Goal: Task Accomplishment & Management: Use online tool/utility

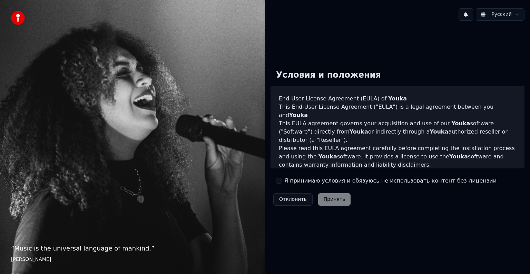
click at [284, 183] on div "Я принимаю условия и обязуюсь не использовать контент без лицензии" at bounding box center [386, 181] width 221 height 8
click at [276, 181] on button "Я принимаю условия и обязуюсь не использовать контент без лицензии" at bounding box center [279, 181] width 6 height 6
click at [329, 194] on button "Принять" at bounding box center [334, 199] width 33 height 12
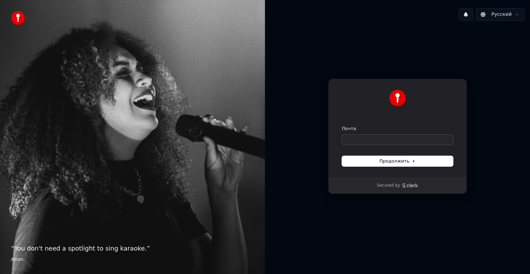
click at [399, 139] on input "Почта" at bounding box center [397, 140] width 111 height 10
click at [388, 141] on input "Почта" at bounding box center [397, 140] width 111 height 10
click at [342, 126] on button "submit" at bounding box center [342, 126] width 0 height 0
type input "**********"
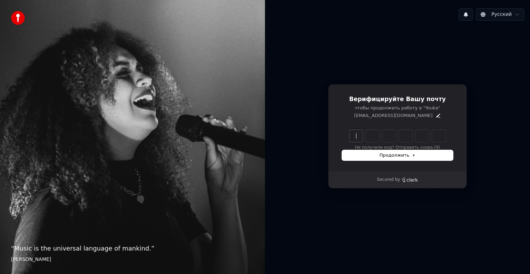
click at [352, 133] on input "Enter verification code" at bounding box center [404, 136] width 111 height 12
type input "******"
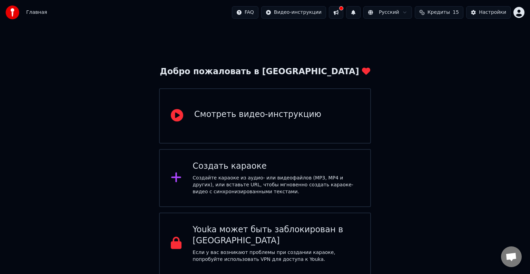
click at [320, 163] on div "Создать караоке" at bounding box center [276, 166] width 167 height 11
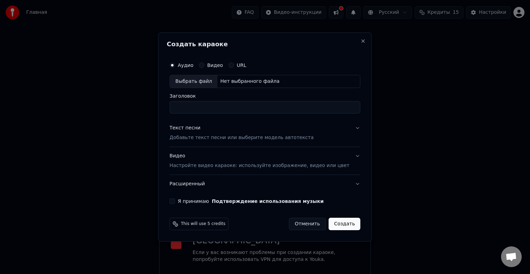
click at [216, 137] on p "Добавьте текст песни или выберите модель автотекста" at bounding box center [242, 137] width 144 height 7
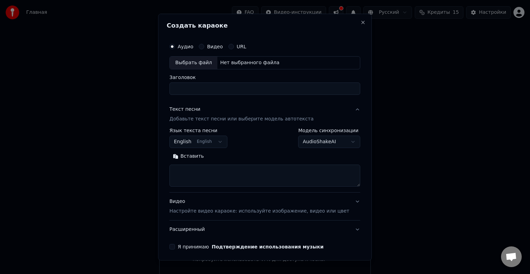
click at [221, 166] on textarea at bounding box center [265, 176] width 191 height 22
click at [199, 119] on p "Добавьте текст песни или выберите модель автотекста" at bounding box center [242, 119] width 144 height 7
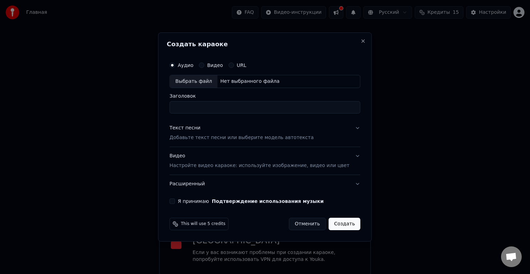
click at [197, 107] on input "Заголовок" at bounding box center [265, 107] width 191 height 12
click at [204, 82] on div "Выбрать файл" at bounding box center [194, 81] width 48 height 12
type input "********"
click at [224, 138] on p "Добавьте текст песни или выберите модель автотекста" at bounding box center [242, 137] width 144 height 7
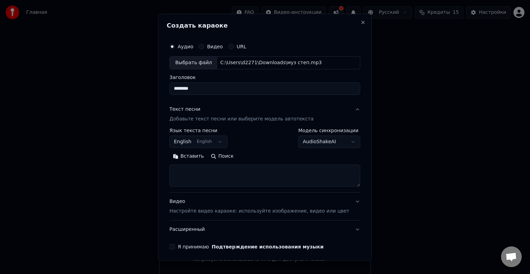
click at [203, 144] on button "English English" at bounding box center [199, 142] width 58 height 12
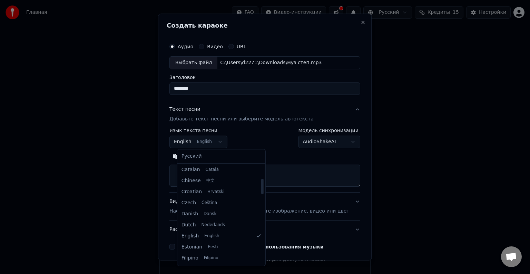
scroll to position [90, 0]
select select "**"
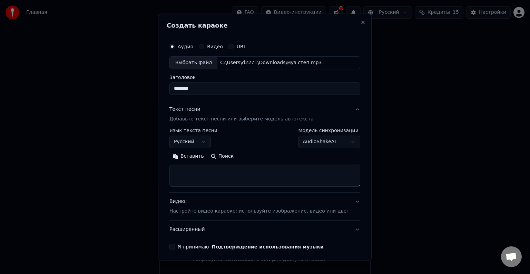
click at [221, 166] on textarea at bounding box center [265, 176] width 191 height 22
click at [226, 158] on button "Поиск" at bounding box center [223, 156] width 30 height 11
click at [223, 158] on button "Поиск" at bounding box center [223, 156] width 30 height 11
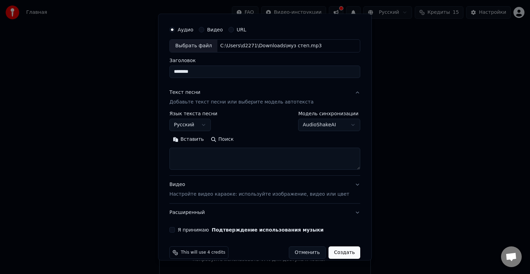
scroll to position [26, 0]
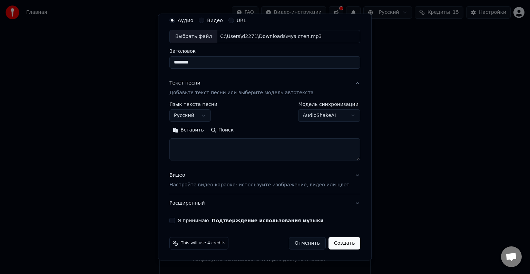
click at [217, 153] on textarea at bounding box center [265, 149] width 191 height 22
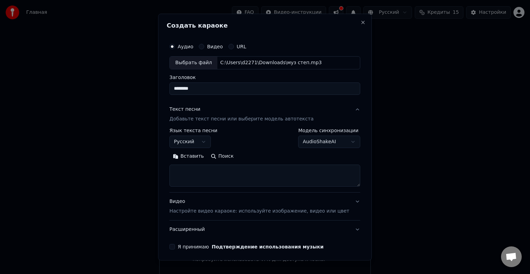
click at [219, 119] on p "Добавьте текст песни или выберите модель автотекста" at bounding box center [242, 119] width 144 height 7
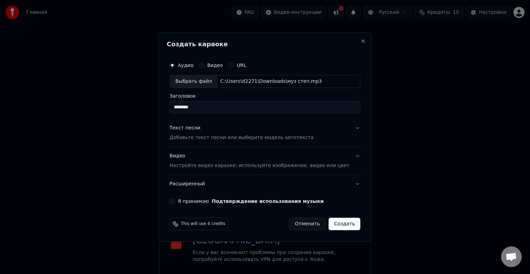
click at [224, 133] on div "Текст песни Добавьте текст песни или выберите модель автотекста" at bounding box center [242, 133] width 144 height 17
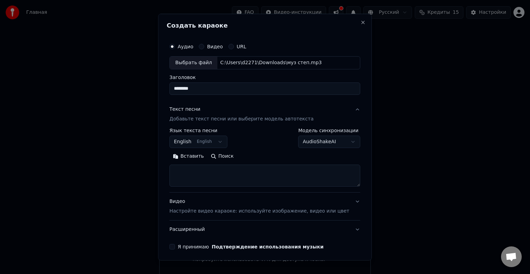
click at [316, 141] on body "Главная FAQ Видео-инструкции Русский Кредиты 15 Настройки Добро пожаловать в Yo…" at bounding box center [265, 137] width 530 height 275
click at [231, 157] on button "Поиск" at bounding box center [223, 156] width 30 height 11
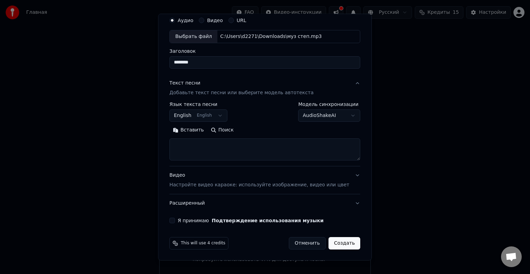
click at [242, 185] on p "Настройте видео караоке: используйте изображение, видео или цвет" at bounding box center [260, 185] width 180 height 7
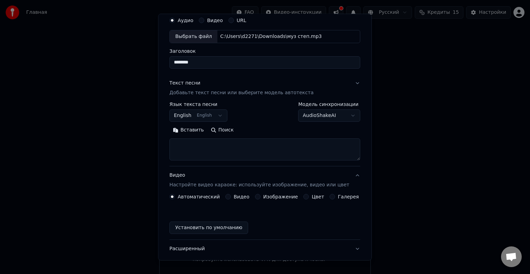
scroll to position [8, 0]
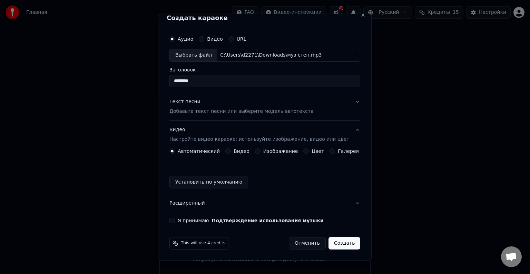
click at [175, 218] on button "Я принимаю Подтверждение использования музыки" at bounding box center [173, 221] width 6 height 6
click at [314, 106] on button "Текст песни Добавьте текст песни или выберите модель автотекста" at bounding box center [265, 107] width 191 height 28
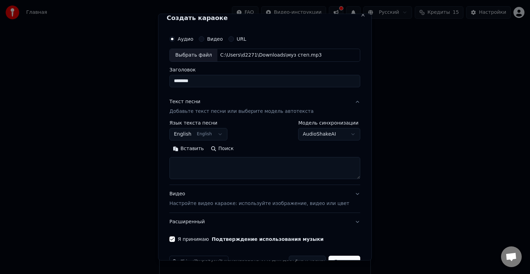
click at [225, 172] on textarea at bounding box center [265, 168] width 191 height 22
paste textarea "**********"
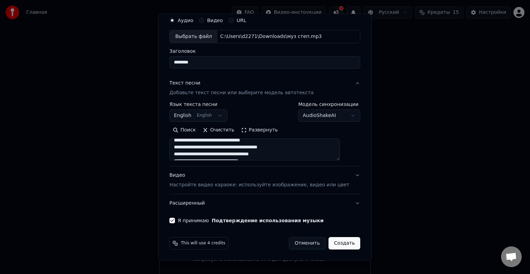
scroll to position [150, 0]
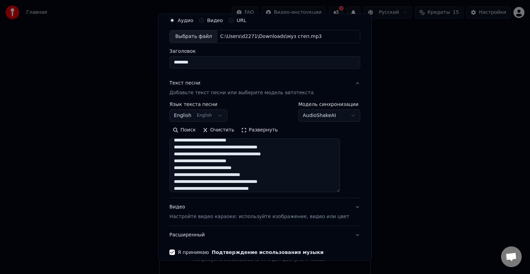
drag, startPoint x: 342, startPoint y: 159, endPoint x: 346, endPoint y: 191, distance: 32.3
click at [340, 191] on textarea at bounding box center [255, 165] width 171 height 54
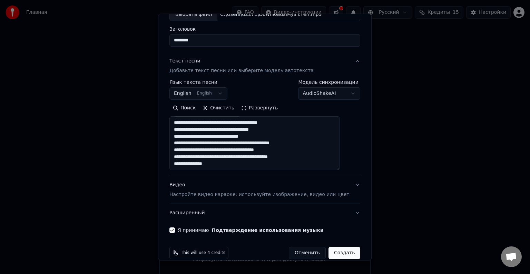
scroll to position [58, 0]
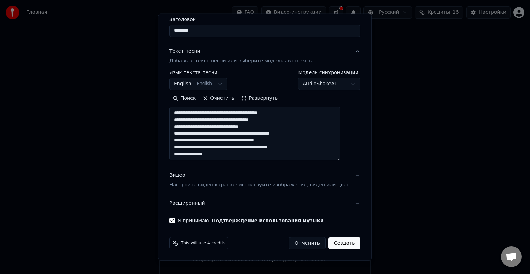
type textarea "**********"
click at [336, 240] on button "Создать" at bounding box center [345, 243] width 32 height 12
select select "**"
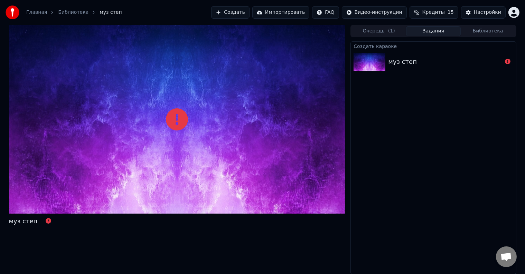
click at [415, 56] on div "муз степ" at bounding box center [433, 61] width 165 height 23
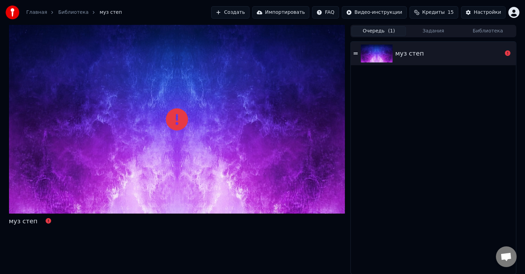
click at [358, 29] on button "Очередь ( 1 )" at bounding box center [378, 31] width 55 height 10
click at [413, 52] on div "муз степ" at bounding box center [409, 54] width 29 height 10
click at [100, 108] on div at bounding box center [177, 119] width 336 height 189
click at [149, 110] on div at bounding box center [177, 119] width 336 height 189
click at [158, 82] on div at bounding box center [177, 119] width 336 height 189
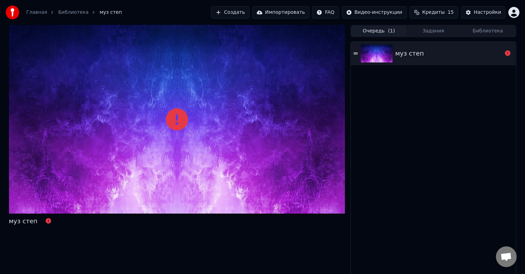
click at [249, 14] on button "Создать" at bounding box center [230, 12] width 38 height 12
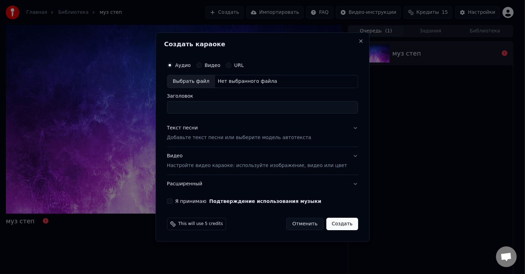
drag, startPoint x: 389, startPoint y: 84, endPoint x: 383, endPoint y: 82, distance: 6.2
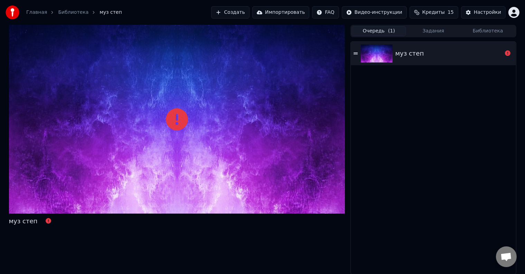
click at [402, 60] on div "муз степ" at bounding box center [433, 53] width 165 height 23
click at [394, 59] on div at bounding box center [378, 54] width 35 height 18
click at [355, 59] on div "муз степ" at bounding box center [433, 53] width 165 height 23
click at [453, 10] on span "15" at bounding box center [450, 12] width 6 height 7
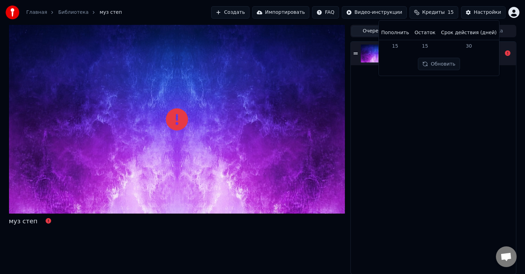
click at [441, 58] on button "Обновить" at bounding box center [439, 64] width 42 height 12
click at [431, 65] on button "Обновить" at bounding box center [439, 64] width 42 height 12
click at [428, 83] on div "муз степ" at bounding box center [433, 158] width 165 height 232
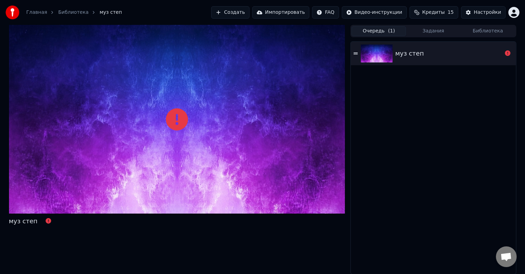
click at [305, 16] on button "Импортировать" at bounding box center [280, 12] width 57 height 12
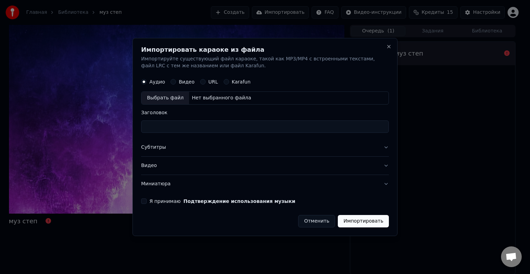
click at [238, 145] on button "Субтитры" at bounding box center [265, 147] width 248 height 18
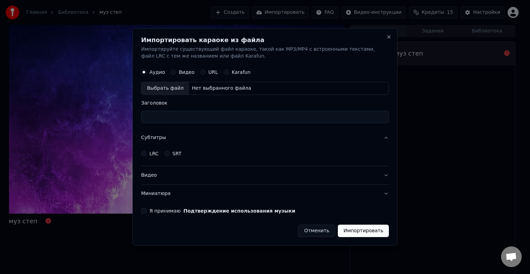
click at [172, 73] on button "Видео" at bounding box center [174, 72] width 6 height 6
click at [144, 70] on button "Аудио" at bounding box center [144, 72] width 6 height 6
click at [386, 38] on button "Close" at bounding box center [389, 37] width 6 height 6
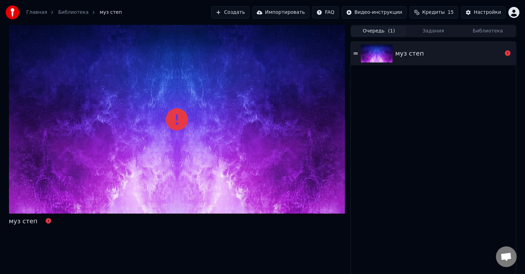
click at [237, 8] on button "Создать" at bounding box center [230, 12] width 38 height 12
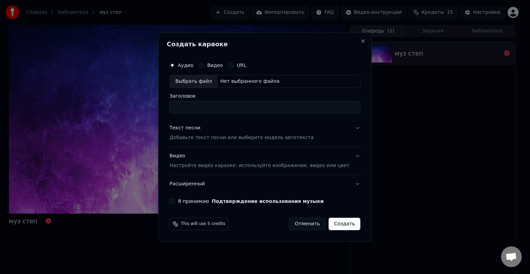
click at [227, 135] on p "Добавьте текст песни или выберите модель автотекста" at bounding box center [242, 137] width 144 height 7
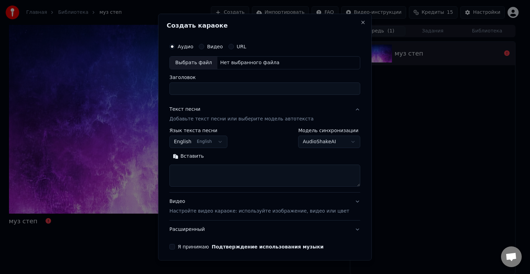
click at [210, 61] on div "Выбрать файл" at bounding box center [194, 63] width 48 height 12
click at [197, 62] on div "Выбрать файл" at bounding box center [194, 63] width 48 height 12
click at [204, 47] on button "Видео" at bounding box center [202, 47] width 6 height 6
click at [203, 59] on div "Выбрать файл" at bounding box center [194, 63] width 48 height 12
type input "**********"
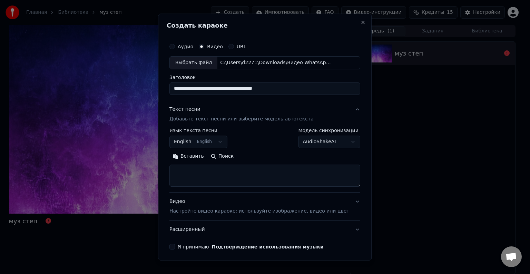
scroll to position [26, 0]
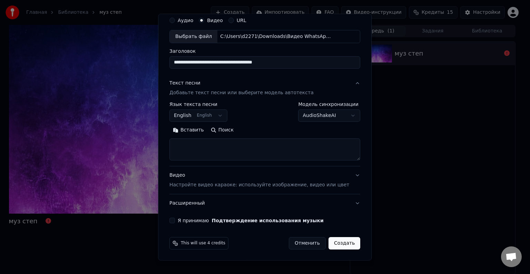
click at [186, 222] on label "Я принимаю Подтверждение использования музыки" at bounding box center [251, 220] width 146 height 5
click at [175, 222] on button "Я принимаю Подтверждение использования музыки" at bounding box center [173, 221] width 6 height 6
click at [344, 242] on button "Создать" at bounding box center [345, 243] width 32 height 12
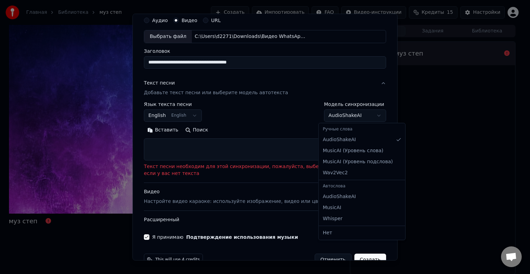
click at [346, 119] on body "**********" at bounding box center [262, 137] width 525 height 274
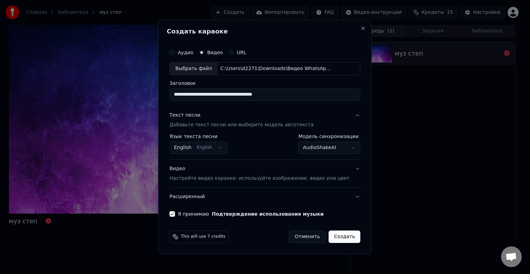
scroll to position [0, 0]
click at [334, 237] on button "Создать" at bounding box center [345, 237] width 32 height 12
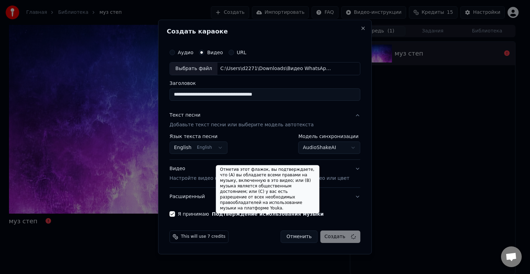
select select "**********"
select select
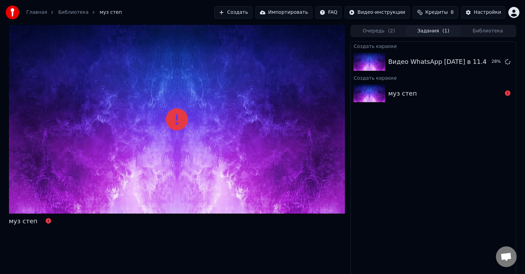
click at [426, 16] on button "Кредиты 8" at bounding box center [435, 12] width 46 height 12
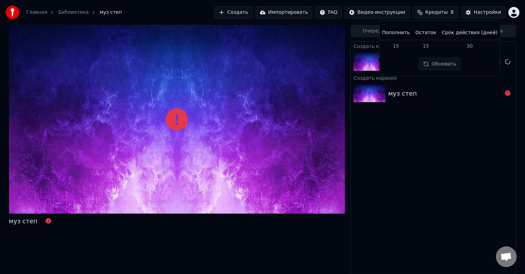
click at [430, 129] on div "Создать караоке Видео WhatsApp 2025-09-10 в 11.49.08_588b1584 29 % Создать кара…" at bounding box center [432, 157] width 165 height 233
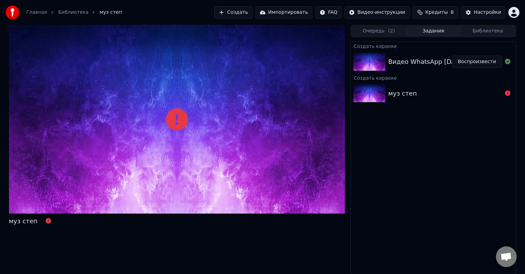
click at [478, 60] on button "Воспроизвести" at bounding box center [477, 62] width 50 height 12
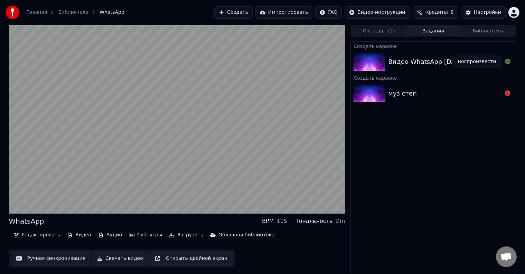
click at [452, 56] on button "Воспроизвести" at bounding box center [477, 62] width 50 height 12
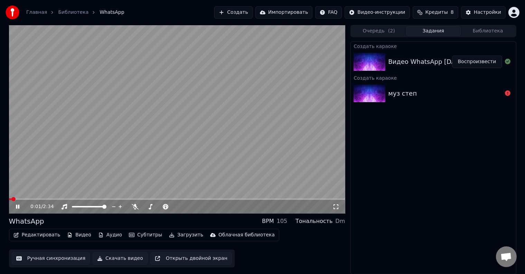
click at [102, 149] on video at bounding box center [177, 119] width 336 height 189
click at [430, 7] on button "Кредиты 8" at bounding box center [435, 12] width 46 height 12
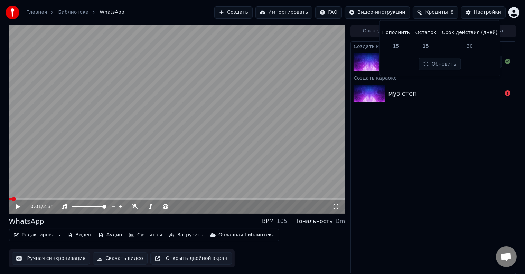
click at [438, 68] on button "Обновить" at bounding box center [440, 64] width 42 height 12
click at [433, 134] on div "Создать караоке Видео WhatsApp 2025-09-10 в 11.49.08_588b1584 Воспроизвести Соз…" at bounding box center [432, 157] width 165 height 233
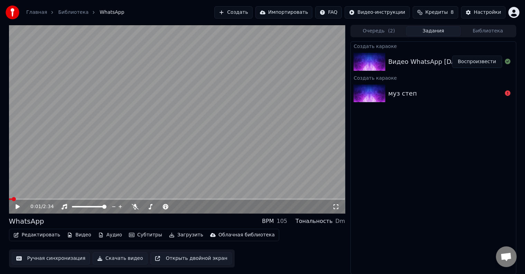
click at [252, 12] on button "Создать" at bounding box center [233, 12] width 38 height 12
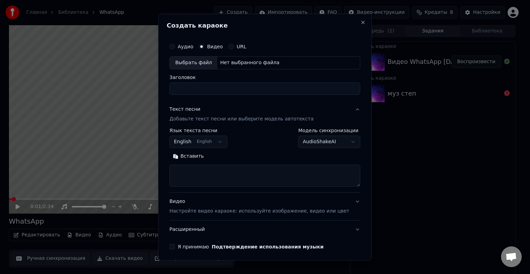
click at [209, 62] on div "Выбрать файл" at bounding box center [194, 63] width 48 height 12
type input "**********"
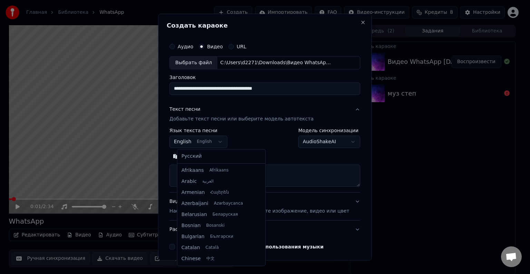
click at [217, 144] on body "**********" at bounding box center [262, 137] width 525 height 274
select select "**"
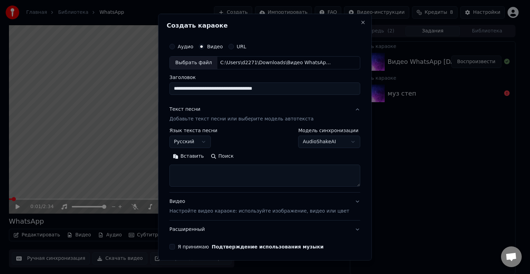
click at [316, 141] on body "**********" at bounding box center [262, 137] width 525 height 274
click at [241, 172] on textarea at bounding box center [265, 176] width 191 height 22
paste textarea "**********"
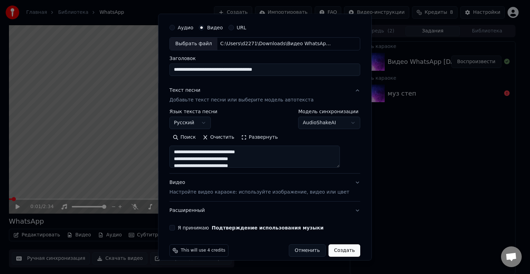
scroll to position [26, 0]
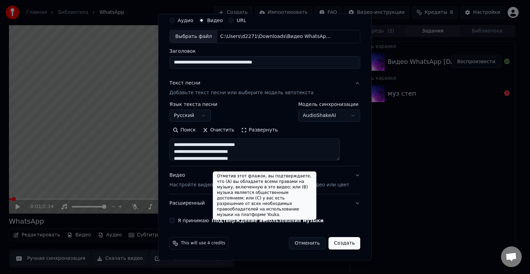
type textarea "**********"
click at [236, 221] on button "Подтверждение использования музыки" at bounding box center [268, 220] width 112 height 5
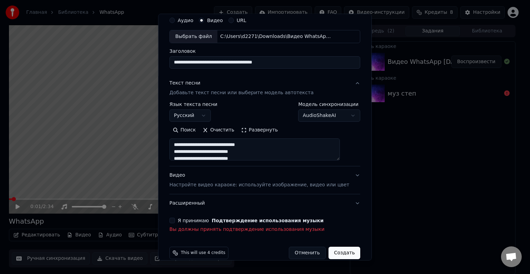
click at [175, 221] on button "Я принимаю Подтверждение использования музыки" at bounding box center [173, 221] width 6 height 6
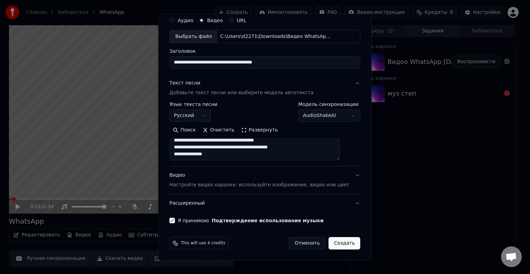
click at [336, 245] on button "Создать" at bounding box center [345, 243] width 32 height 12
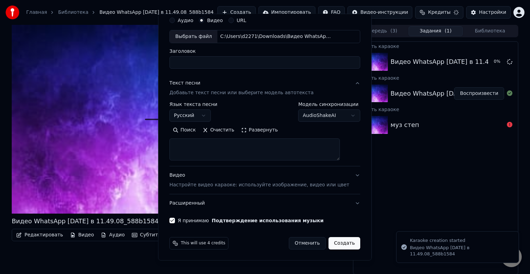
select select
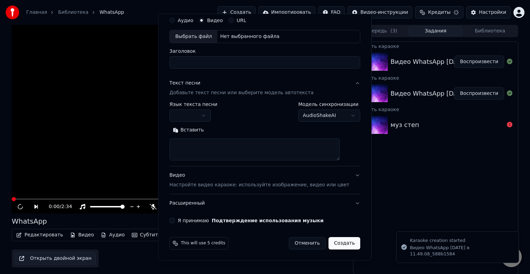
scroll to position [0, 0]
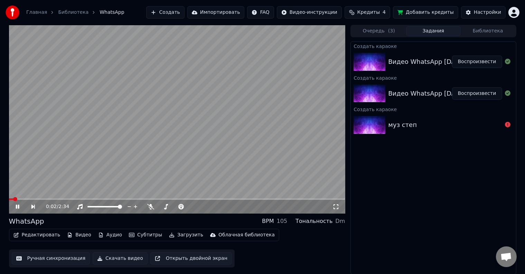
click at [236, 134] on video at bounding box center [177, 119] width 336 height 189
click at [481, 57] on button "Воспроизвести" at bounding box center [477, 62] width 50 height 12
click at [463, 90] on button "Воспроизвести" at bounding box center [477, 93] width 50 height 12
click at [253, 121] on video at bounding box center [177, 119] width 336 height 189
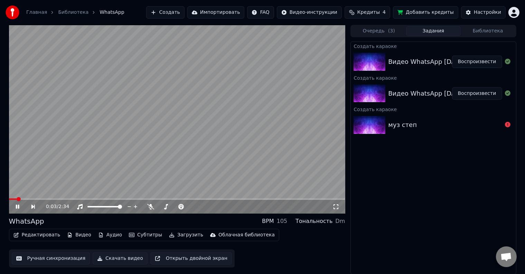
click at [253, 121] on video at bounding box center [177, 119] width 336 height 189
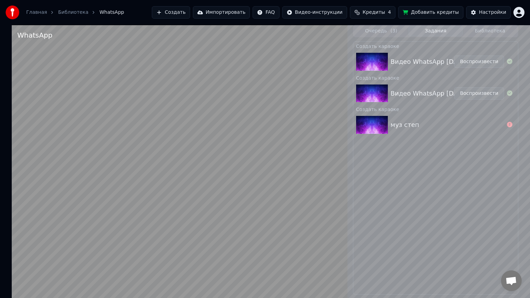
click at [253, 128] on video at bounding box center [180, 174] width 336 height 298
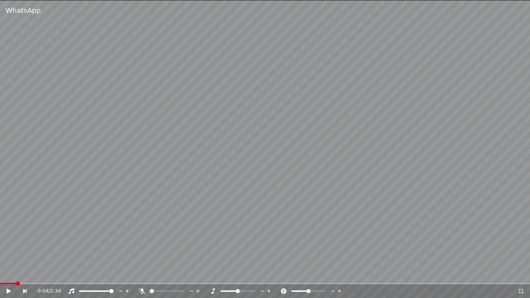
click at [246, 129] on video at bounding box center [265, 149] width 530 height 298
click at [520, 274] on icon at bounding box center [521, 291] width 5 height 5
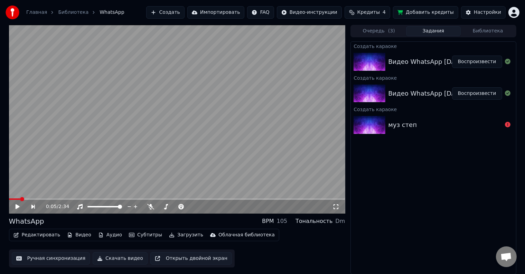
click at [416, 66] on div "Видео WhatsApp 2025-09-10 в 11.49.08_588b1584 Воспроизвести" at bounding box center [433, 61] width 165 height 23
click at [414, 63] on div "Видео WhatsApp 2025-09-10 в 11.49.08_588b1584" at bounding box center [461, 62] width 147 height 10
click at [396, 59] on div "Видео WhatsApp 2025-09-10 в 11.49.08_588b1584" at bounding box center [461, 62] width 147 height 10
click at [397, 87] on div "Видео WhatsApp 2025-09-10 в 11.49.08_588b1584 Воспроизвести" at bounding box center [433, 93] width 165 height 23
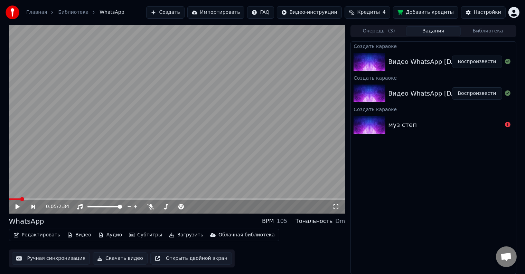
click at [401, 59] on div "Видео WhatsApp 2025-09-10 в 11.49.08_588b1584" at bounding box center [461, 62] width 147 height 10
click at [229, 11] on button "Импортировать" at bounding box center [215, 12] width 57 height 12
click at [184, 13] on button "Создать" at bounding box center [165, 12] width 38 height 12
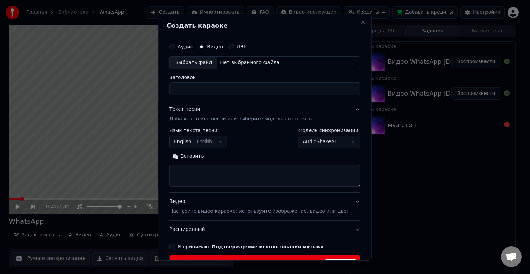
click at [222, 140] on body "Главная Библиотека WhatsApp Создать Импортировать FAQ Видео-инструкции Кредиты …" at bounding box center [262, 137] width 525 height 274
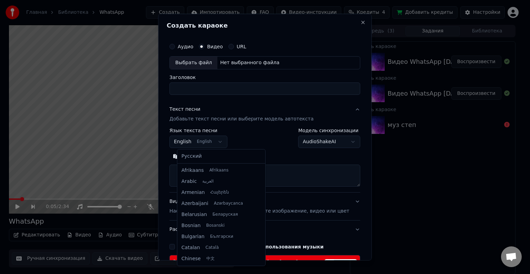
scroll to position [55, 0]
click at [302, 156] on body "Главная Библиотека WhatsApp Создать Импортировать FAQ Видео-инструкции Кредиты …" at bounding box center [262, 137] width 525 height 274
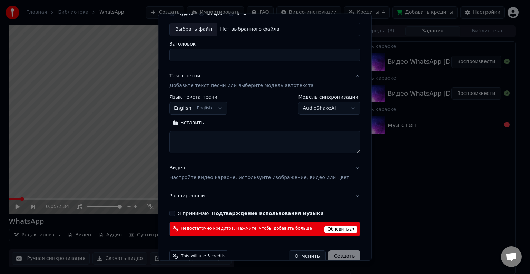
scroll to position [46, 0]
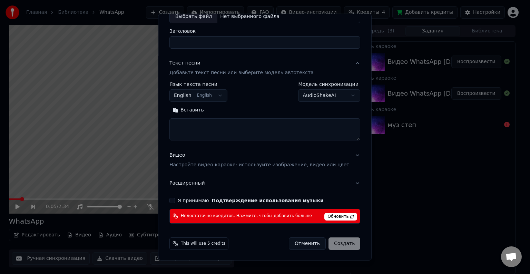
click at [325, 216] on span "Обновить" at bounding box center [341, 217] width 33 height 8
select select
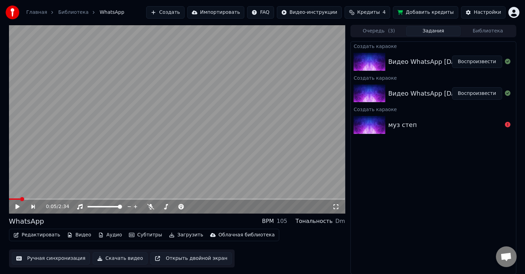
click at [372, 8] on button "Кредиты 4" at bounding box center [367, 12] width 46 height 12
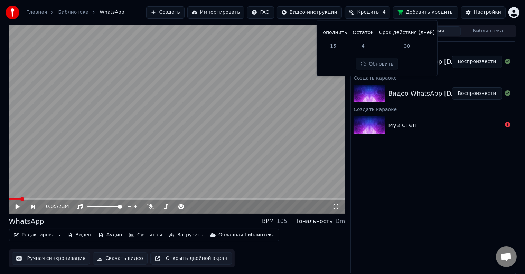
click at [384, 66] on button "Обновить" at bounding box center [377, 64] width 42 height 12
drag, startPoint x: 466, startPoint y: 174, endPoint x: 465, endPoint y: 170, distance: 4.5
click at [466, 173] on div "Создать караоке Видео WhatsApp 2025-09-10 в 11.49.08_588b1584 Воспроизвести Соз…" at bounding box center [432, 157] width 165 height 233
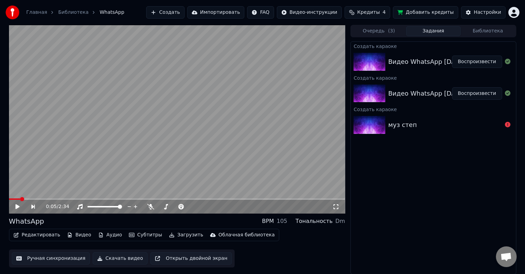
click at [375, 28] on button "Очередь ( 3 )" at bounding box center [378, 31] width 55 height 10
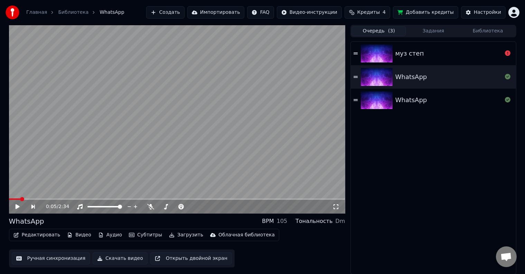
click at [432, 87] on div "WhatsApp" at bounding box center [433, 76] width 165 height 23
click at [433, 99] on div "WhatsApp" at bounding box center [448, 100] width 107 height 10
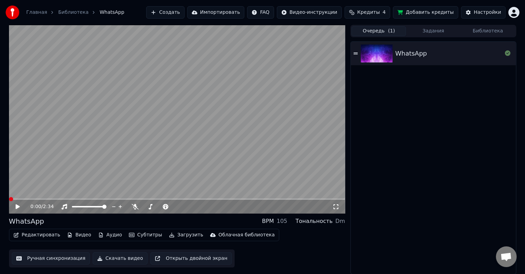
click at [427, 36] on button "Задания" at bounding box center [433, 31] width 55 height 10
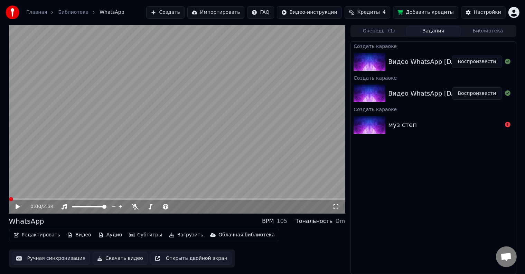
click at [19, 207] on icon at bounding box center [18, 206] width 4 height 5
click at [19, 207] on icon at bounding box center [17, 207] width 3 height 4
click at [19, 207] on icon at bounding box center [18, 206] width 4 height 5
click at [19, 207] on icon at bounding box center [17, 207] width 3 height 4
click at [184, 12] on button "Создать" at bounding box center [165, 12] width 38 height 12
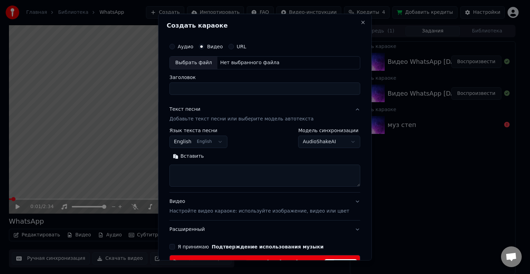
click at [191, 59] on div "Выбрать файл" at bounding box center [194, 63] width 48 height 12
type input "**********"
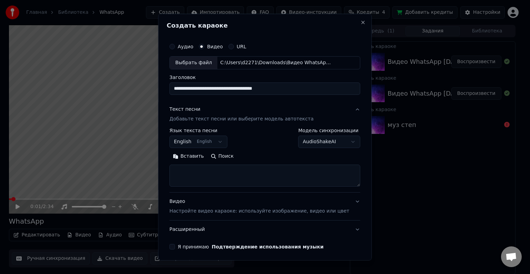
drag, startPoint x: 290, startPoint y: 86, endPoint x: 138, endPoint y: 90, distance: 151.7
click at [138, 90] on body "**********" at bounding box center [262, 137] width 525 height 274
type input "**********"
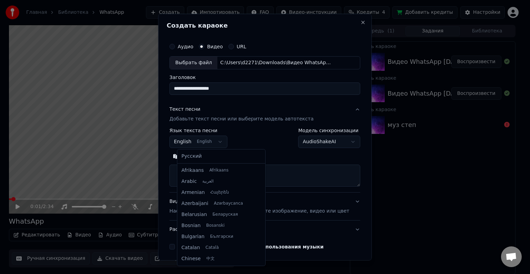
click at [222, 143] on body "**********" at bounding box center [262, 137] width 525 height 274
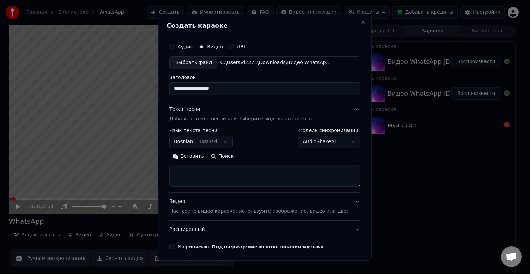
click at [215, 140] on body "**********" at bounding box center [262, 137] width 525 height 274
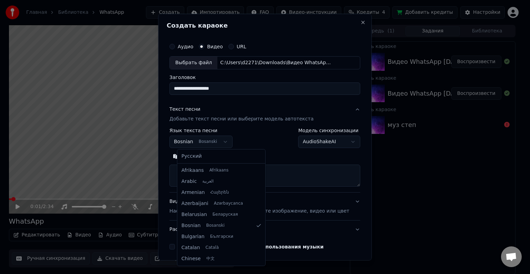
select select "**"
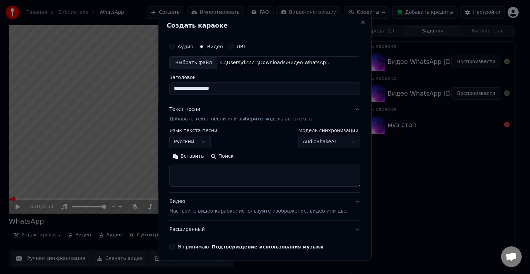
click at [213, 172] on textarea at bounding box center [265, 176] width 191 height 22
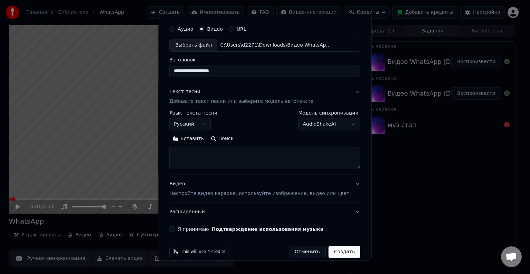
scroll to position [26, 0]
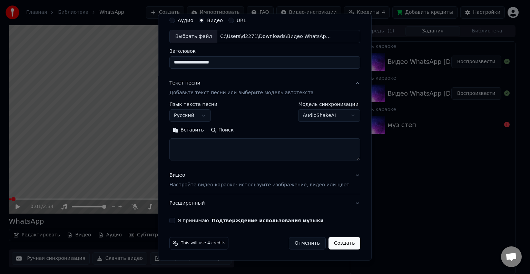
click at [234, 143] on textarea at bounding box center [265, 149] width 191 height 22
paste textarea "**********"
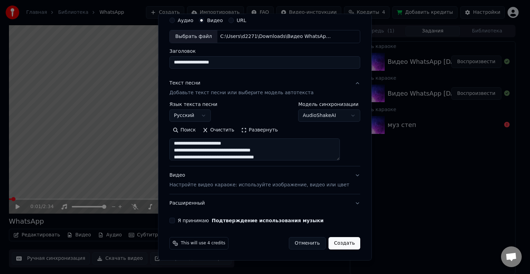
scroll to position [218, 0]
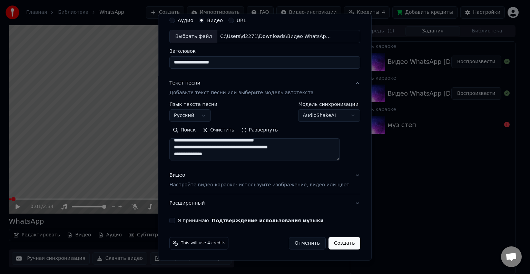
type textarea "**********"
click at [180, 215] on div "**********" at bounding box center [265, 118] width 197 height 215
click at [183, 218] on div "Я принимаю Подтверждение использования музыки" at bounding box center [265, 221] width 191 height 6
click at [175, 220] on button "Я принимаю Подтверждение использования музыки" at bounding box center [173, 221] width 6 height 6
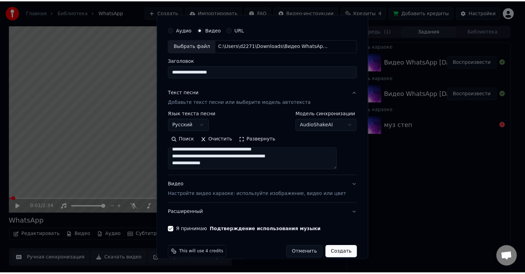
scroll to position [26, 0]
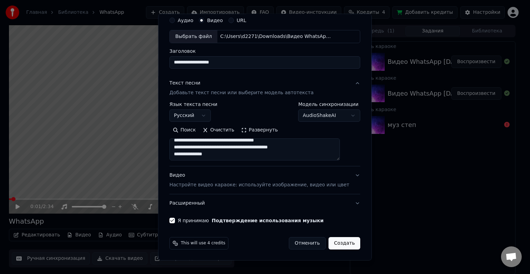
click at [332, 244] on button "Создать" at bounding box center [345, 243] width 32 height 12
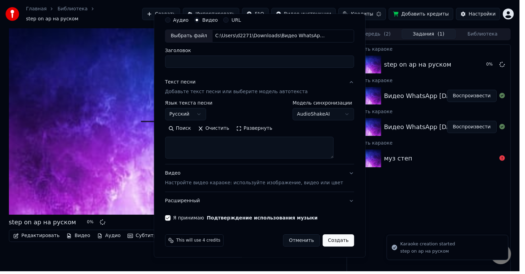
scroll to position [0, 0]
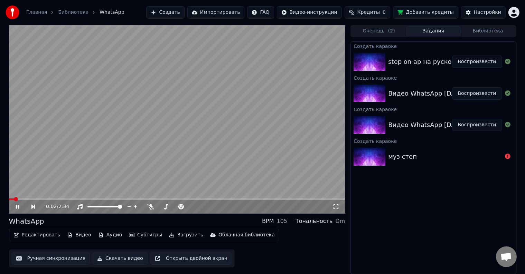
click at [13, 207] on div "0:02 / 2:34" at bounding box center [177, 206] width 330 height 7
click at [15, 207] on icon at bounding box center [23, 207] width 16 height 6
click at [17, 207] on icon at bounding box center [17, 206] width 4 height 5
click at [112, 85] on video at bounding box center [177, 119] width 336 height 189
click at [113, 85] on video at bounding box center [177, 119] width 336 height 189
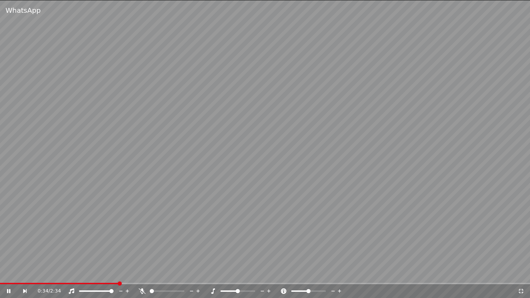
click at [527, 274] on div "0:34 / 2:34" at bounding box center [265, 292] width 530 height 14
click at [520, 274] on div "0:35 / 2:34" at bounding box center [265, 291] width 525 height 7
click at [517, 274] on div "0:37 / 2:34" at bounding box center [278, 291] width 480 height 7
click at [521, 274] on icon at bounding box center [521, 292] width 7 height 6
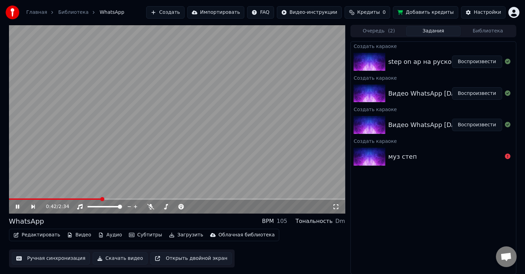
click at [18, 206] on icon at bounding box center [17, 207] width 3 height 4
click at [18, 206] on icon at bounding box center [17, 206] width 4 height 5
click at [18, 206] on icon at bounding box center [23, 207] width 16 height 6
click at [378, 10] on span "Кредиты" at bounding box center [368, 12] width 22 height 7
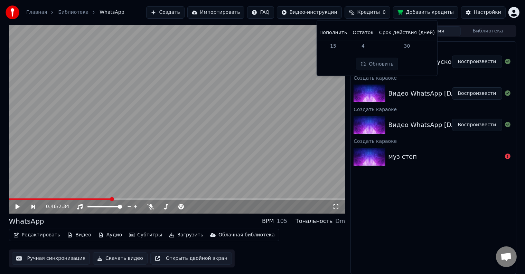
click at [380, 66] on button "Обновить" at bounding box center [377, 64] width 42 height 12
click at [380, 66] on div "Обновить" at bounding box center [375, 64] width 50 height 12
click at [380, 66] on body "Главная Библиотека WhatsApp Создать Импортировать FAQ Видео-инструкции Кредиты …" at bounding box center [262, 137] width 525 height 274
click at [380, 66] on img at bounding box center [369, 62] width 32 height 18
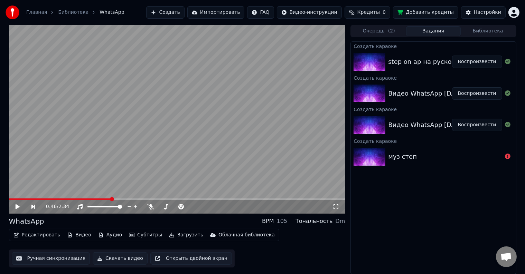
click at [378, 33] on button "Очередь ( 2 )" at bounding box center [378, 31] width 55 height 10
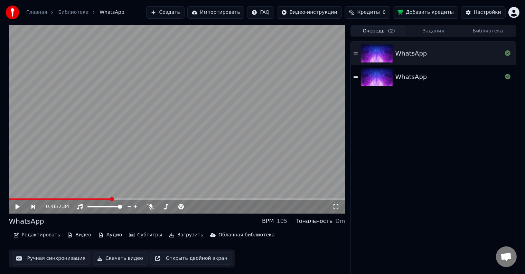
click at [396, 59] on div "WhatsApp" at bounding box center [433, 53] width 165 height 23
click at [139, 230] on div "Редактировать Видео Аудио Субтитры Загрузить Облачная библиотека" at bounding box center [144, 235] width 270 height 12
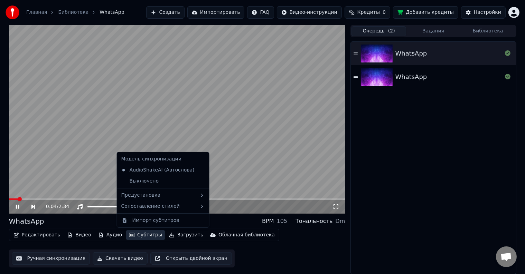
click at [145, 239] on button "Субтитры" at bounding box center [145, 235] width 39 height 10
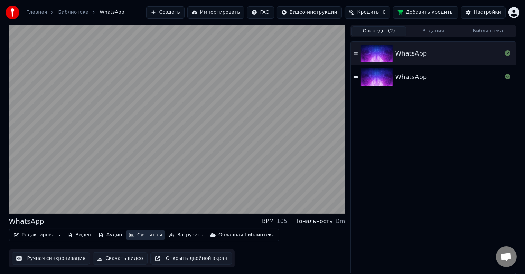
click at [145, 238] on button "Субтитры" at bounding box center [145, 235] width 39 height 10
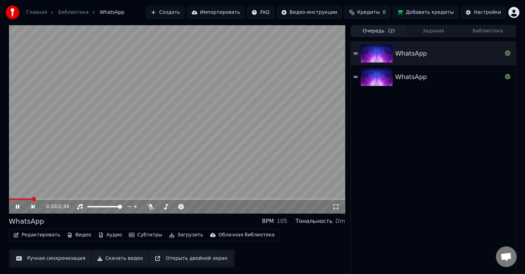
click at [134, 236] on button "Субтитры" at bounding box center [145, 235] width 39 height 10
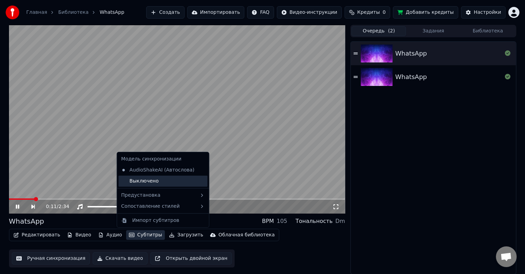
click at [138, 182] on div "Выключено" at bounding box center [162, 181] width 89 height 11
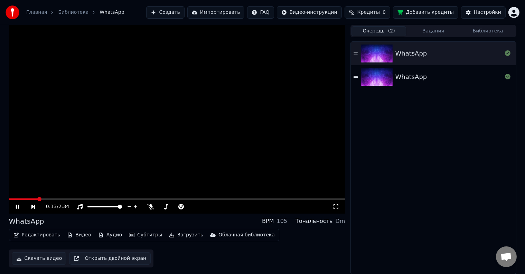
click at [18, 208] on icon at bounding box center [17, 207] width 3 height 4
click at [167, 237] on button "Загрузить" at bounding box center [186, 235] width 40 height 10
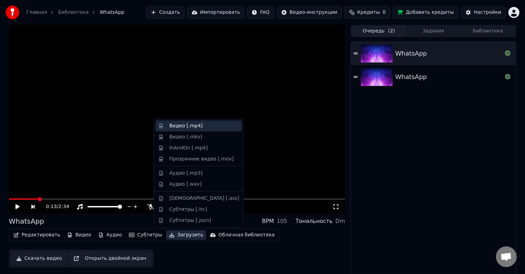
click at [170, 128] on div "Видео [.mp4]" at bounding box center [185, 126] width 33 height 7
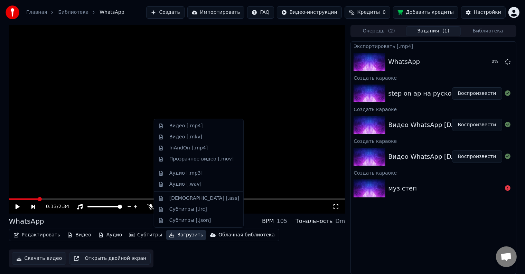
click at [167, 235] on button "Загрузить" at bounding box center [186, 235] width 40 height 10
click at [177, 136] on div "Видео [.mkv]" at bounding box center [185, 137] width 33 height 7
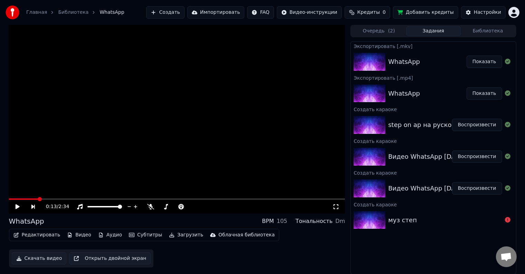
click at [491, 63] on button "Показать" at bounding box center [484, 62] width 36 height 12
click at [443, 66] on div "WhatsApp" at bounding box center [427, 62] width 78 height 10
click at [184, 11] on button "Создать" at bounding box center [165, 12] width 38 height 12
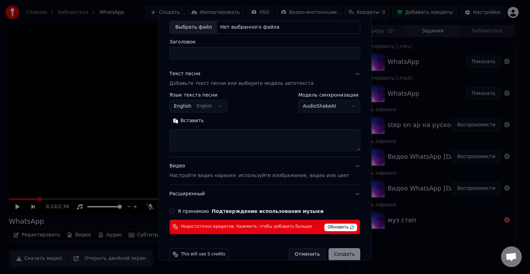
scroll to position [46, 0]
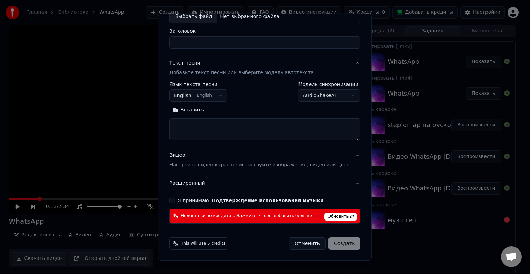
click at [328, 215] on span "Обновить" at bounding box center [341, 217] width 33 height 8
click at [175, 198] on button "Я принимаю Подтверждение использования музыки" at bounding box center [173, 201] width 6 height 6
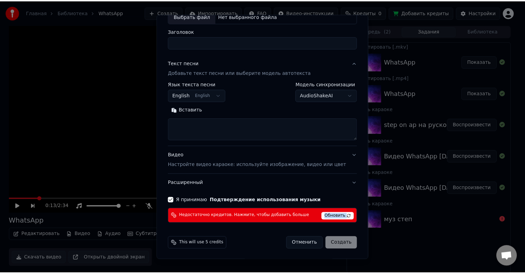
scroll to position [0, 0]
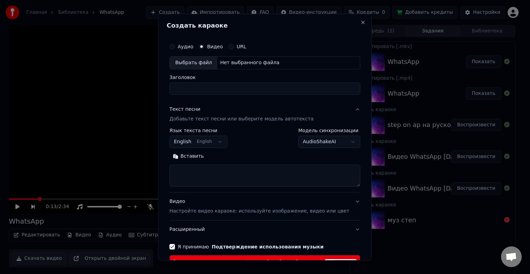
click at [207, 86] on input "Заголовок" at bounding box center [265, 89] width 191 height 12
click at [208, 64] on div "Выбрать файл" at bounding box center [194, 63] width 48 height 12
click at [361, 20] on button "Close" at bounding box center [364, 23] width 6 height 6
select select
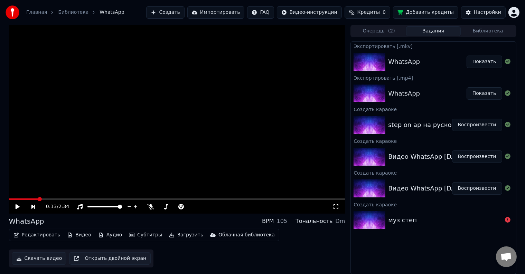
click at [415, 60] on div "WhatsApp" at bounding box center [404, 62] width 32 height 10
click at [429, 62] on div "WhatsApp" at bounding box center [427, 62] width 78 height 10
click at [428, 119] on div "step on ap на руском Воспроизвести" at bounding box center [433, 124] width 165 height 23
click at [424, 99] on div "WhatsApp Показать" at bounding box center [433, 93] width 165 height 23
click at [481, 92] on button "Показать" at bounding box center [484, 93] width 36 height 12
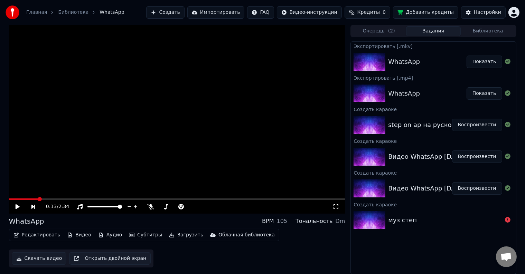
click at [449, 225] on div "муз степ" at bounding box center [445, 220] width 114 height 10
click at [418, 18] on button "Добавить кредиты" at bounding box center [425, 12] width 65 height 12
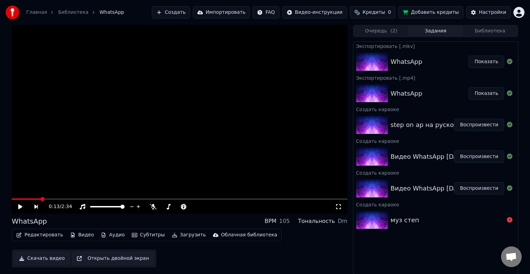
click at [513, 12] on html "Главная Библиотека WhatsApp Создать Импортировать FAQ Видео-инструкции Кредиты …" at bounding box center [265, 137] width 530 height 274
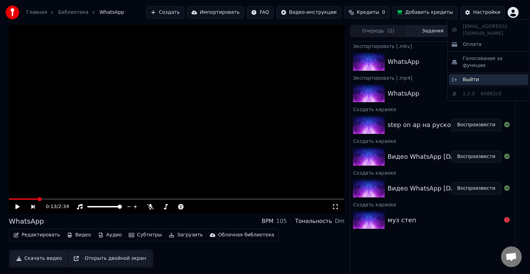
click at [486, 74] on div "Выйти" at bounding box center [488, 79] width 79 height 11
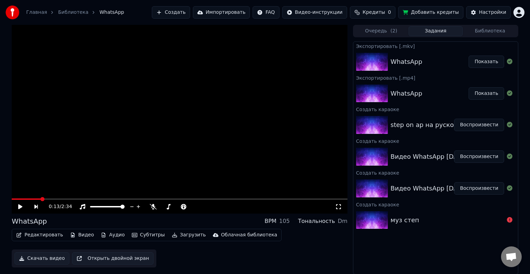
click at [516, 15] on html "Главная Библиотека WhatsApp Создать Импортировать FAQ Видео-инструкции Кредиты …" at bounding box center [265, 137] width 530 height 274
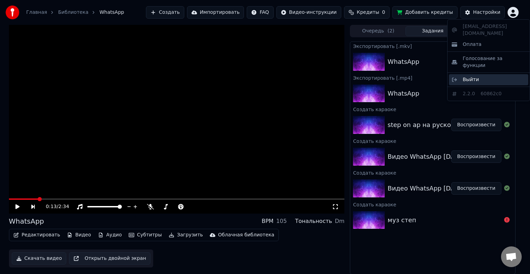
click at [485, 74] on div "Выйти" at bounding box center [488, 79] width 79 height 11
